Goal: Information Seeking & Learning: Learn about a topic

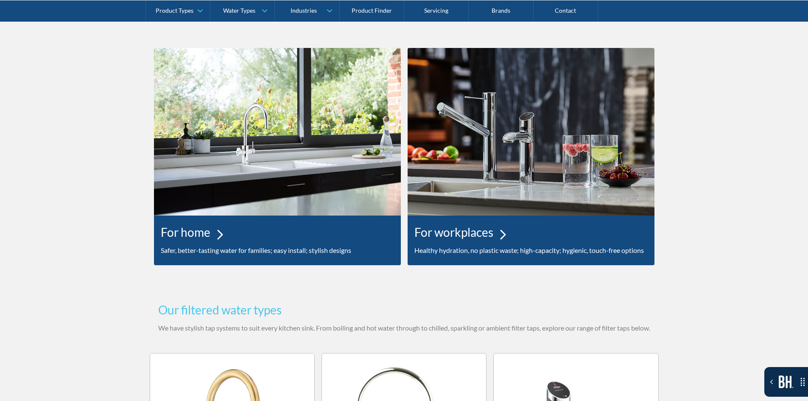
scroll to position [711, 0]
